Goal: Transaction & Acquisition: Purchase product/service

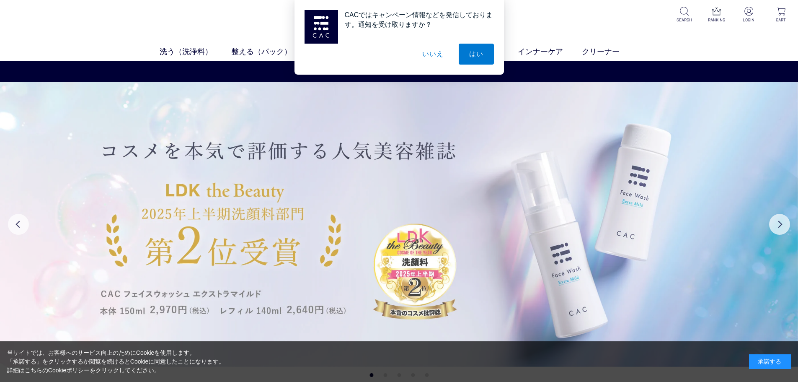
click at [767, 356] on div "承諾する" at bounding box center [770, 361] width 42 height 15
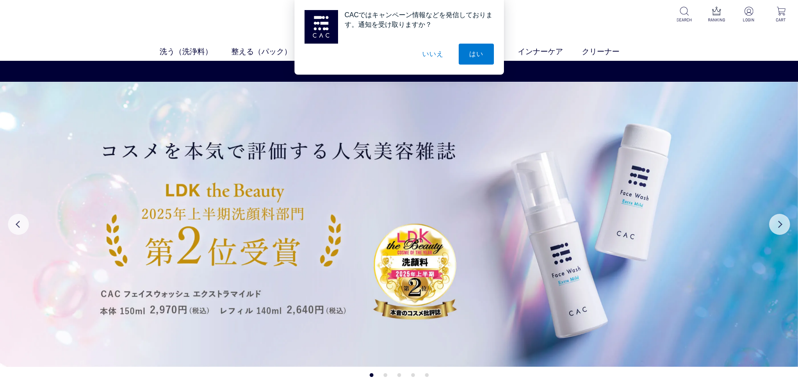
click at [439, 53] on button "いいえ" at bounding box center [433, 54] width 42 height 21
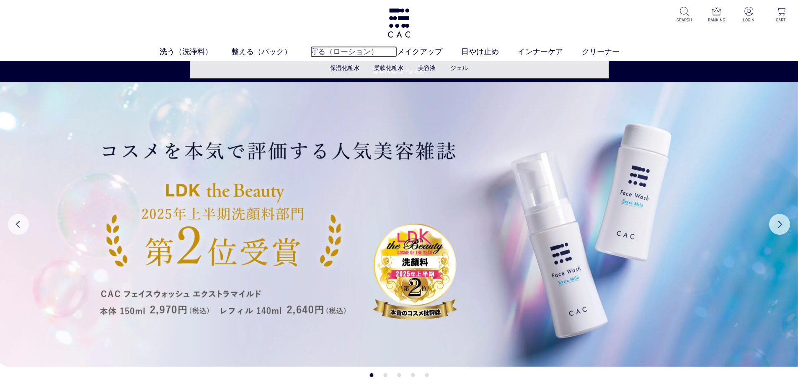
click at [344, 49] on link "守る（ローション）" at bounding box center [353, 51] width 87 height 11
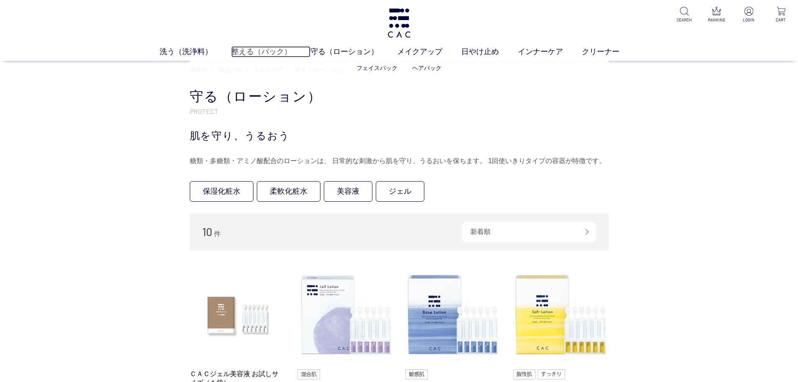
click at [250, 49] on link "整える（パック）" at bounding box center [270, 51] width 79 height 11
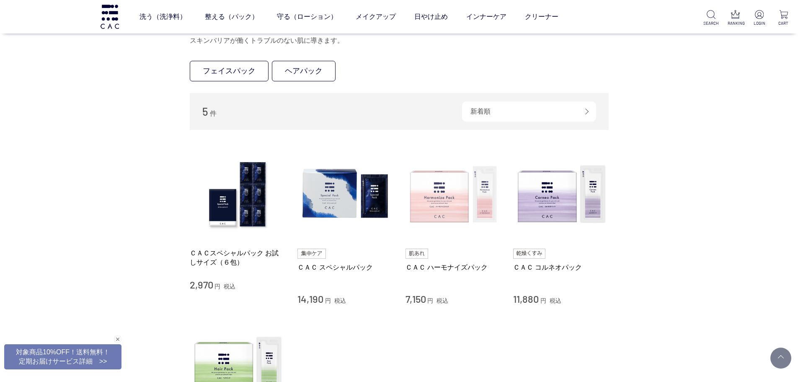
scroll to position [74, 0]
click at [451, 201] on img at bounding box center [452, 193] width 95 height 95
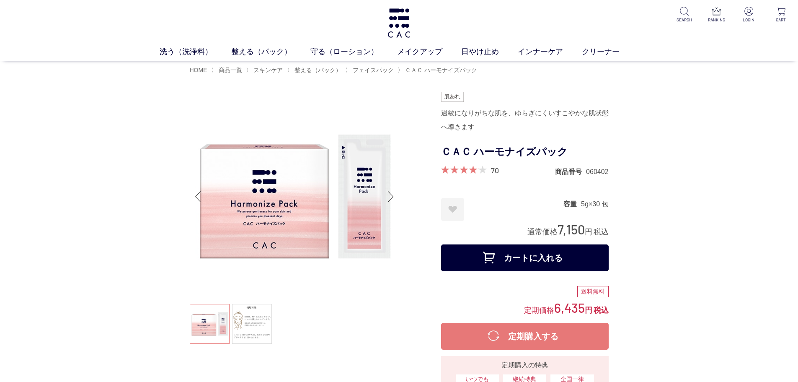
click at [653, 37] on div "洗う（洗浄料） 液体洗浄料 パウダー洗浄料 泡洗顔料 グッズ 整える（パック） フェイスパック ヘアパック 守る（ローション） 保湿化粧水 柔軟化粧水 美容液…" at bounding box center [399, 30] width 798 height 61
click at [754, 10] on p at bounding box center [748, 12] width 21 height 10
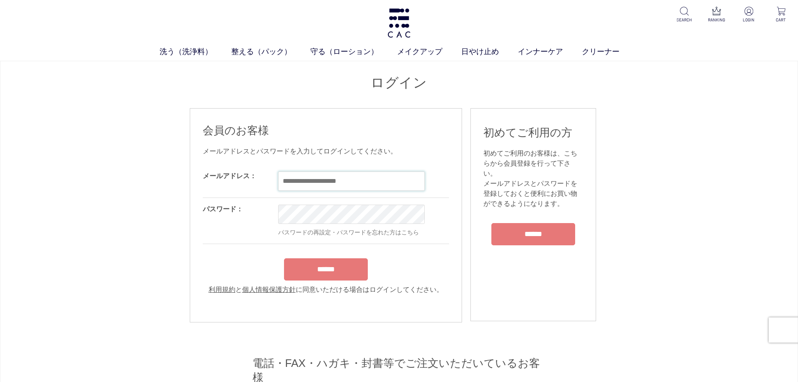
click at [333, 184] on input "email" at bounding box center [351, 180] width 147 height 19
type input "**********"
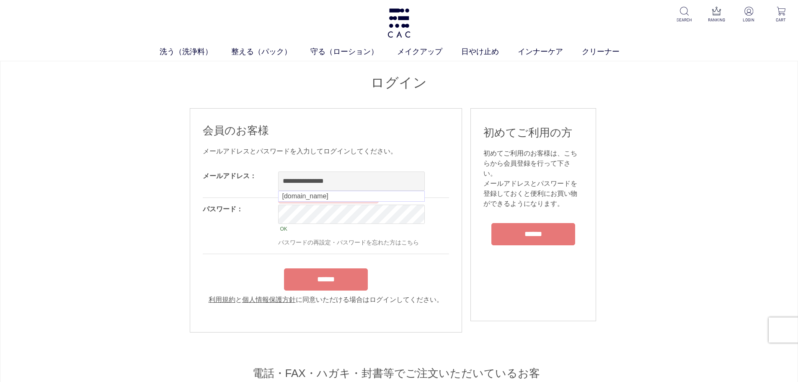
click at [338, 279] on div "******" at bounding box center [326, 277] width 246 height 26
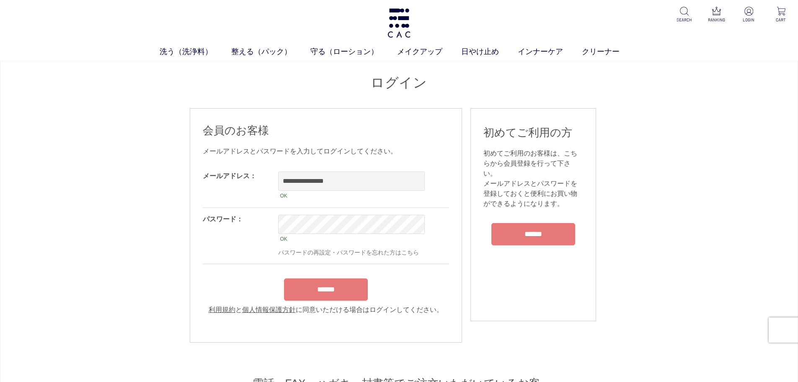
click at [336, 295] on input "******" at bounding box center [326, 289] width 84 height 22
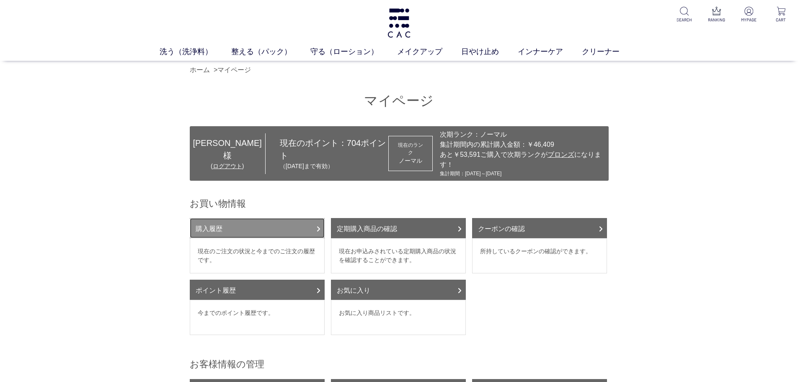
click at [213, 222] on link "購入履歴" at bounding box center [257, 228] width 135 height 20
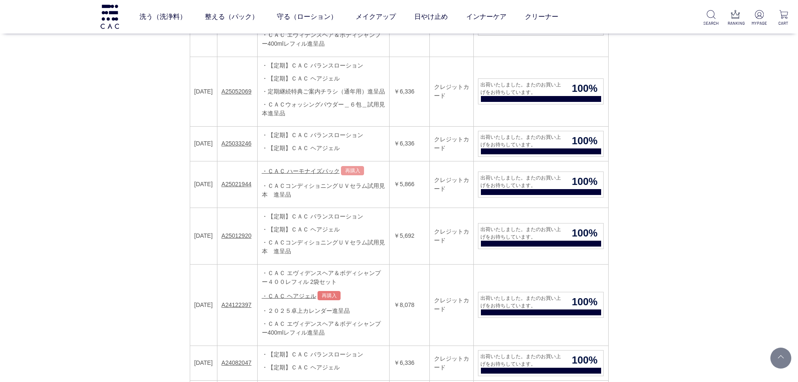
scroll to position [251, 0]
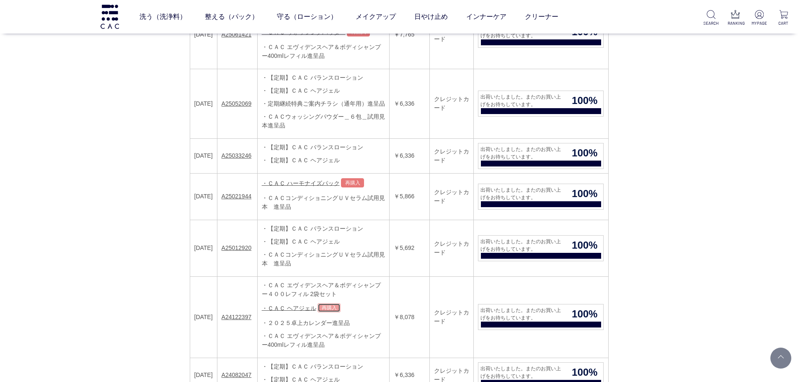
click at [332, 307] on link "再購入" at bounding box center [328, 307] width 23 height 9
click at [322, 183] on link "・ＣＡＣ ハーモナイズパック" at bounding box center [301, 182] width 78 height 7
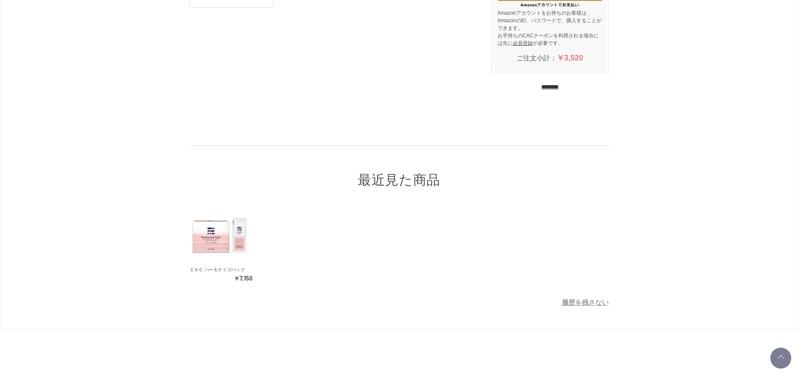
scroll to position [168, 0]
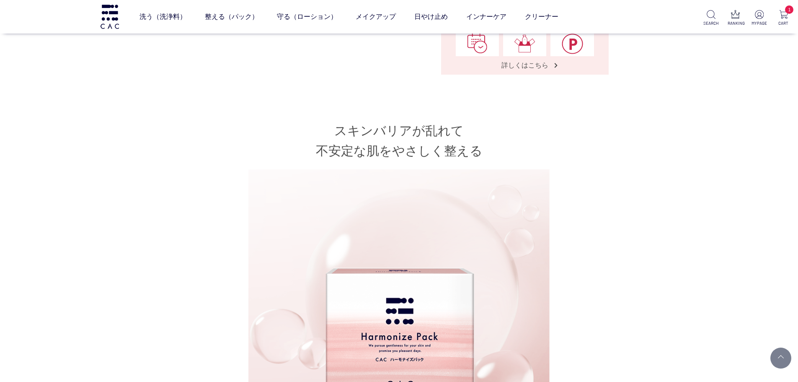
scroll to position [335, 0]
